Goal: Information Seeking & Learning: Learn about a topic

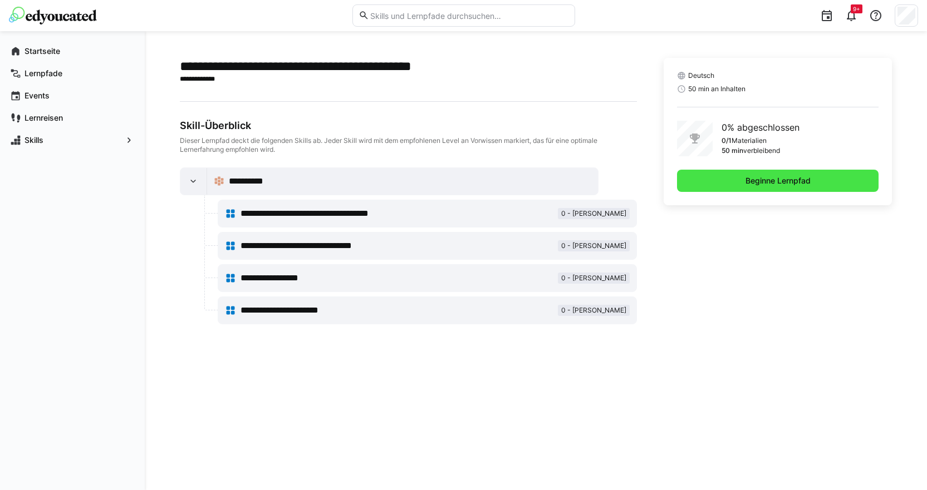
click at [759, 186] on span "Beginne Lernpfad" at bounding box center [778, 181] width 202 height 22
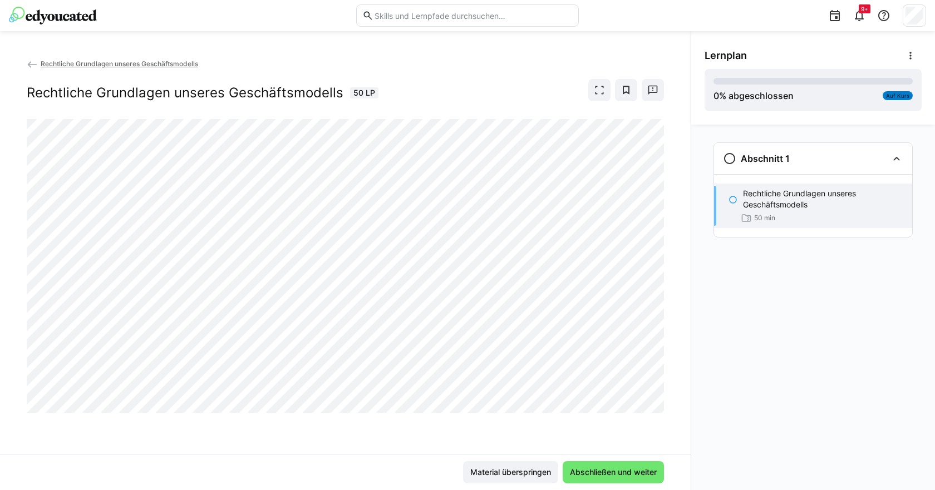
click at [351, 413] on div at bounding box center [345, 266] width 637 height 294
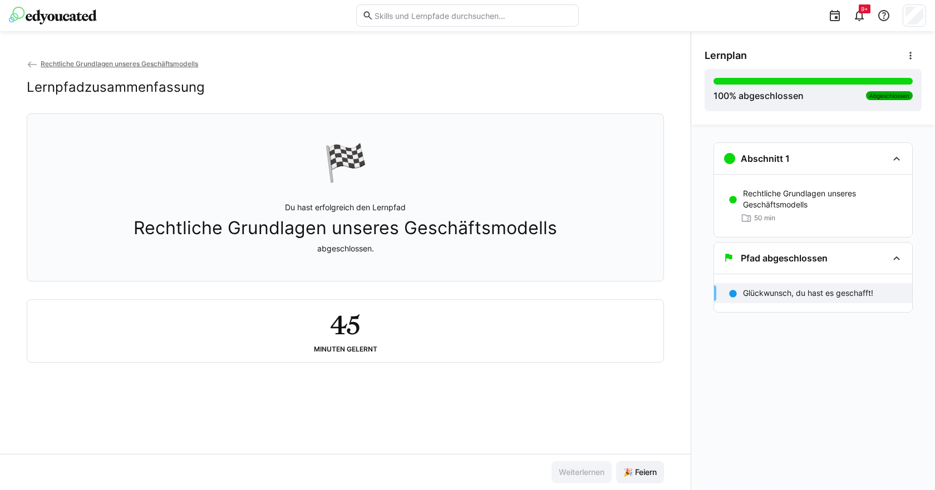
click at [392, 258] on div "🏁 Du hast erfolgreich den Lernpfad Rechtliche Grundlagen unseres Geschäftsmodel…" at bounding box center [345, 198] width 618 height 154
click at [649, 468] on span "🎉 Feiern" at bounding box center [640, 472] width 37 height 11
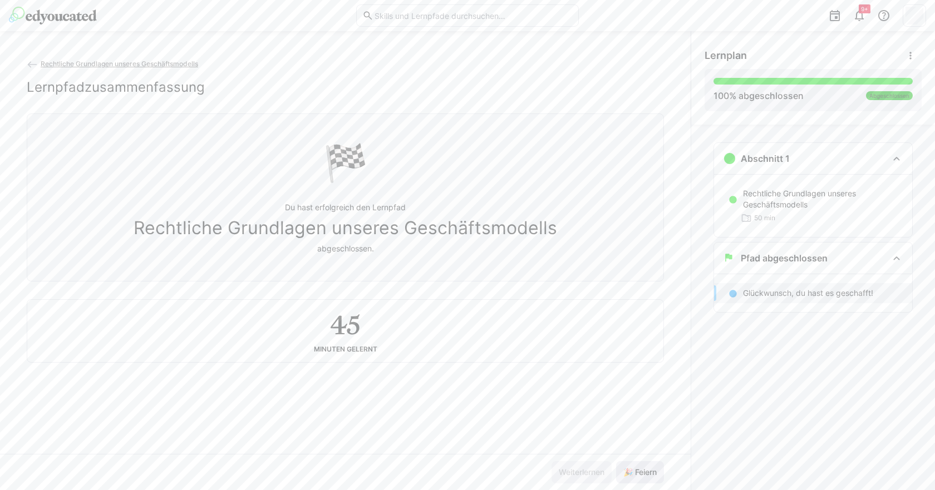
click at [649, 468] on span "🎉 Feiern" at bounding box center [640, 472] width 37 height 11
click at [649, 469] on span "🎉 Feiern" at bounding box center [640, 472] width 37 height 11
